Goal: Find specific page/section: Find specific page/section

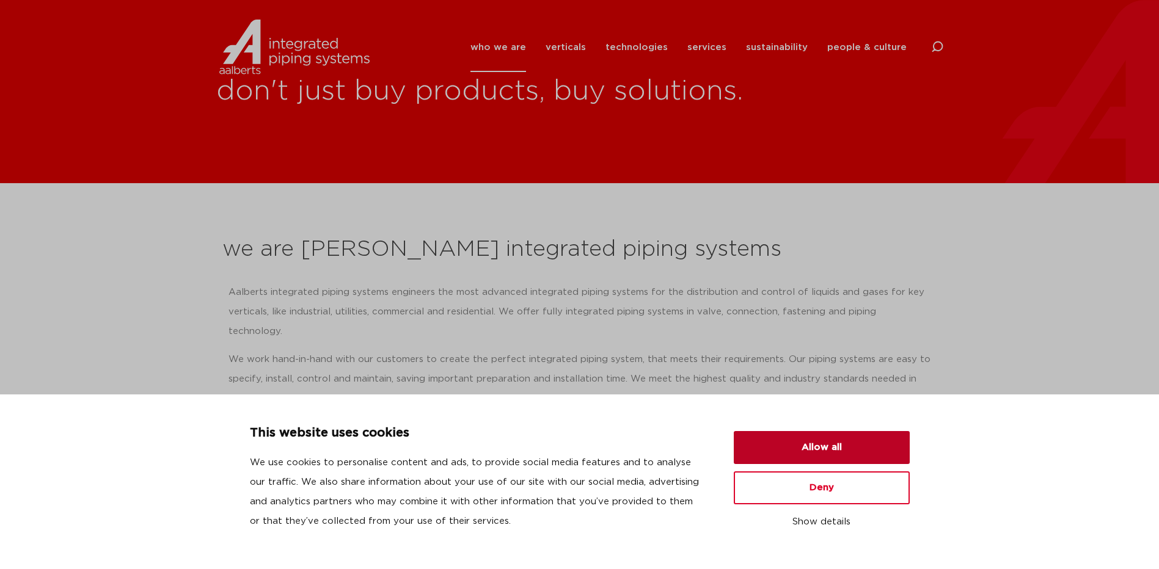
click at [784, 448] on button "Allow all" at bounding box center [821, 447] width 176 height 33
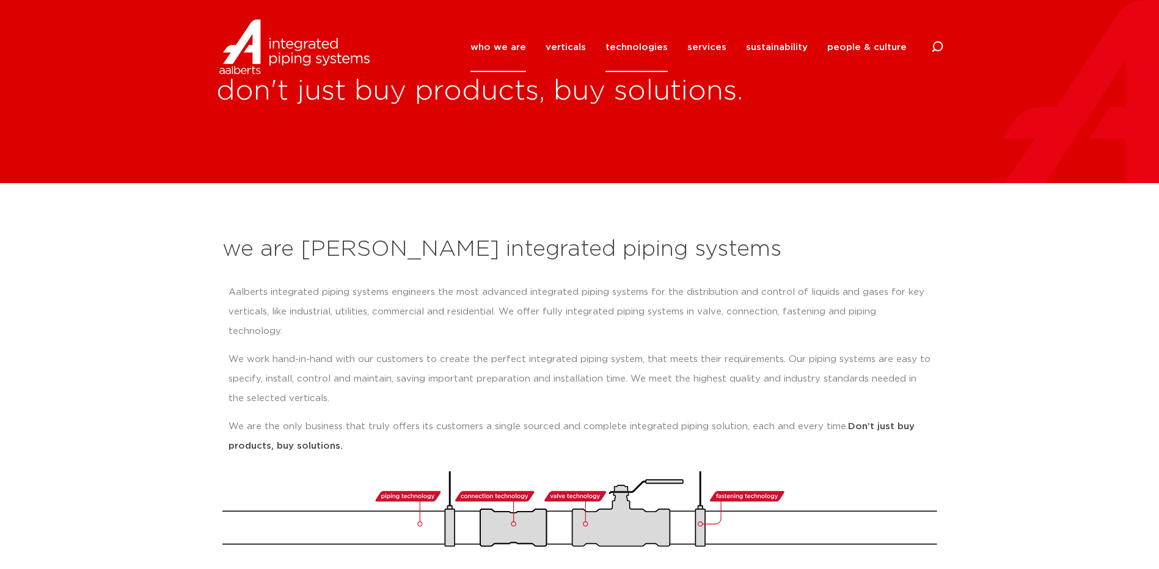
click at [642, 48] on link "technologies" at bounding box center [636, 47] width 62 height 49
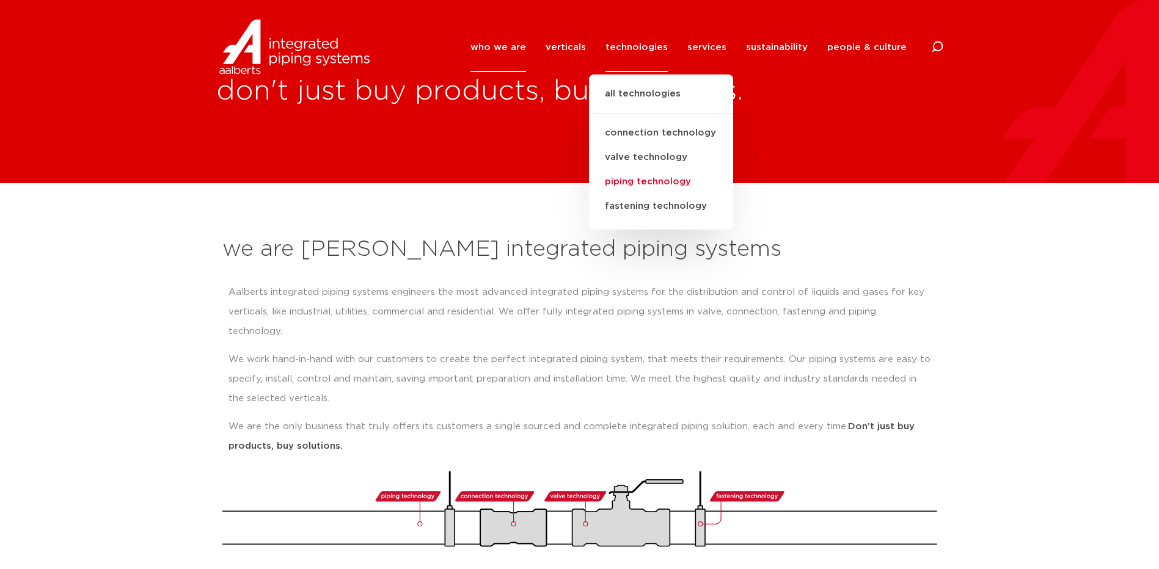
click at [640, 178] on link "piping technology" at bounding box center [661, 182] width 144 height 24
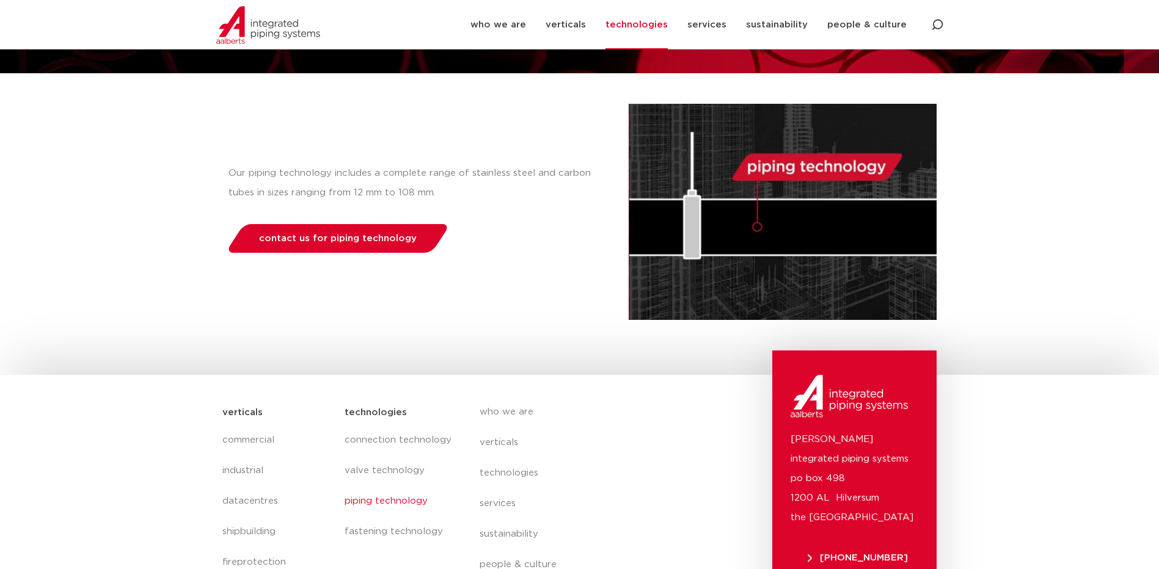
scroll to position [246, 0]
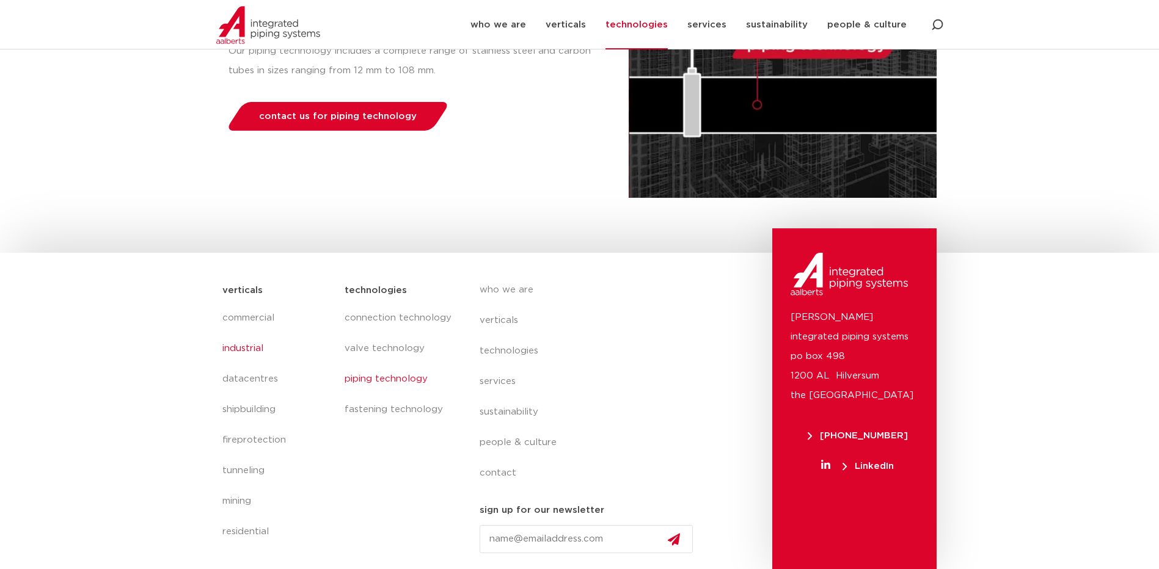
click at [235, 347] on link "industrial" at bounding box center [277, 348] width 111 height 31
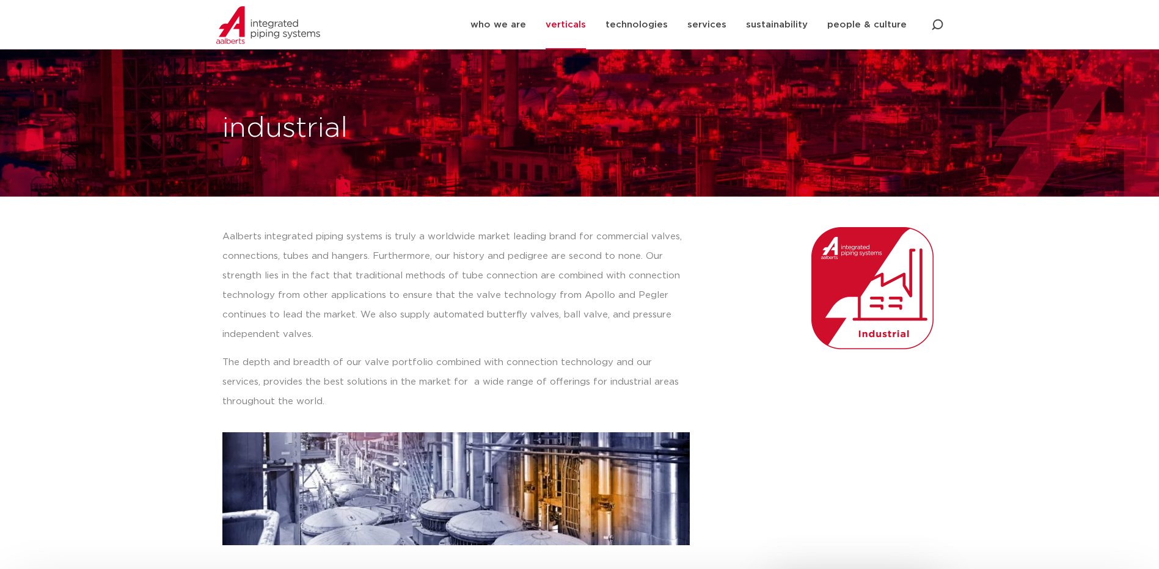
scroll to position [348, 0]
